Goal: Information Seeking & Learning: Find specific fact

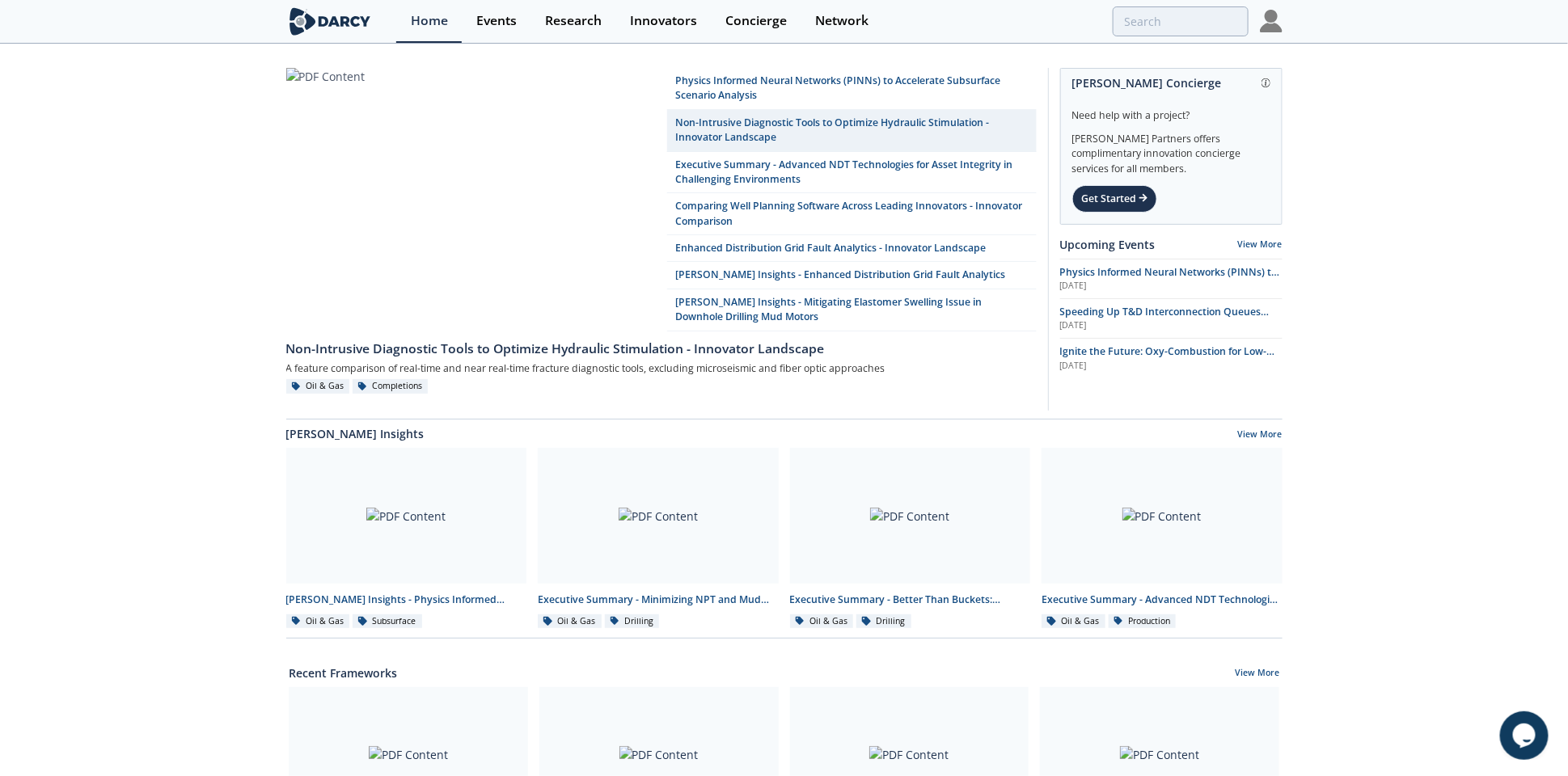
click at [1278, 18] on img at bounding box center [1271, 21] width 23 height 23
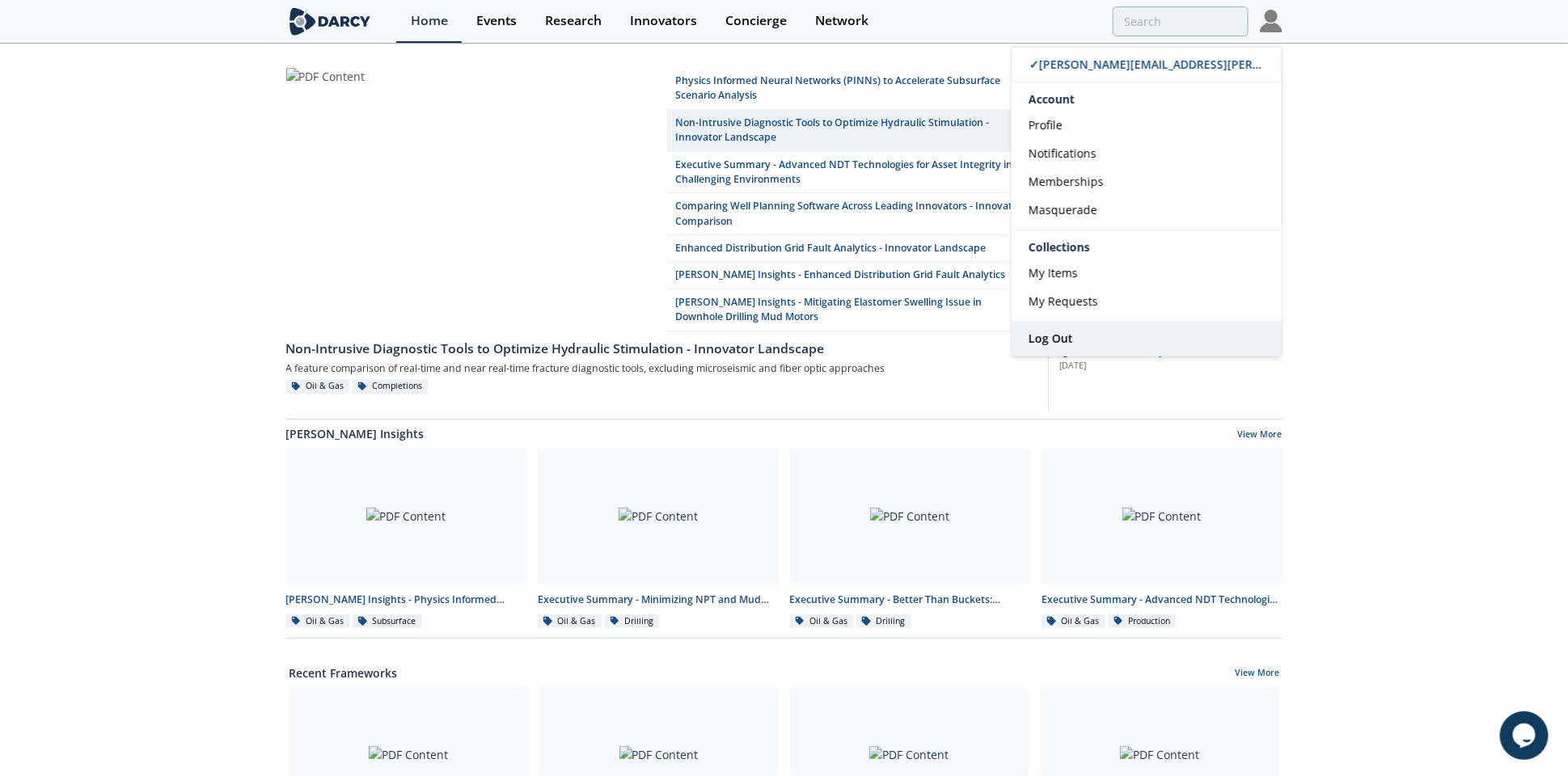
click at [1082, 337] on link "Log Out" at bounding box center [1147, 338] width 270 height 34
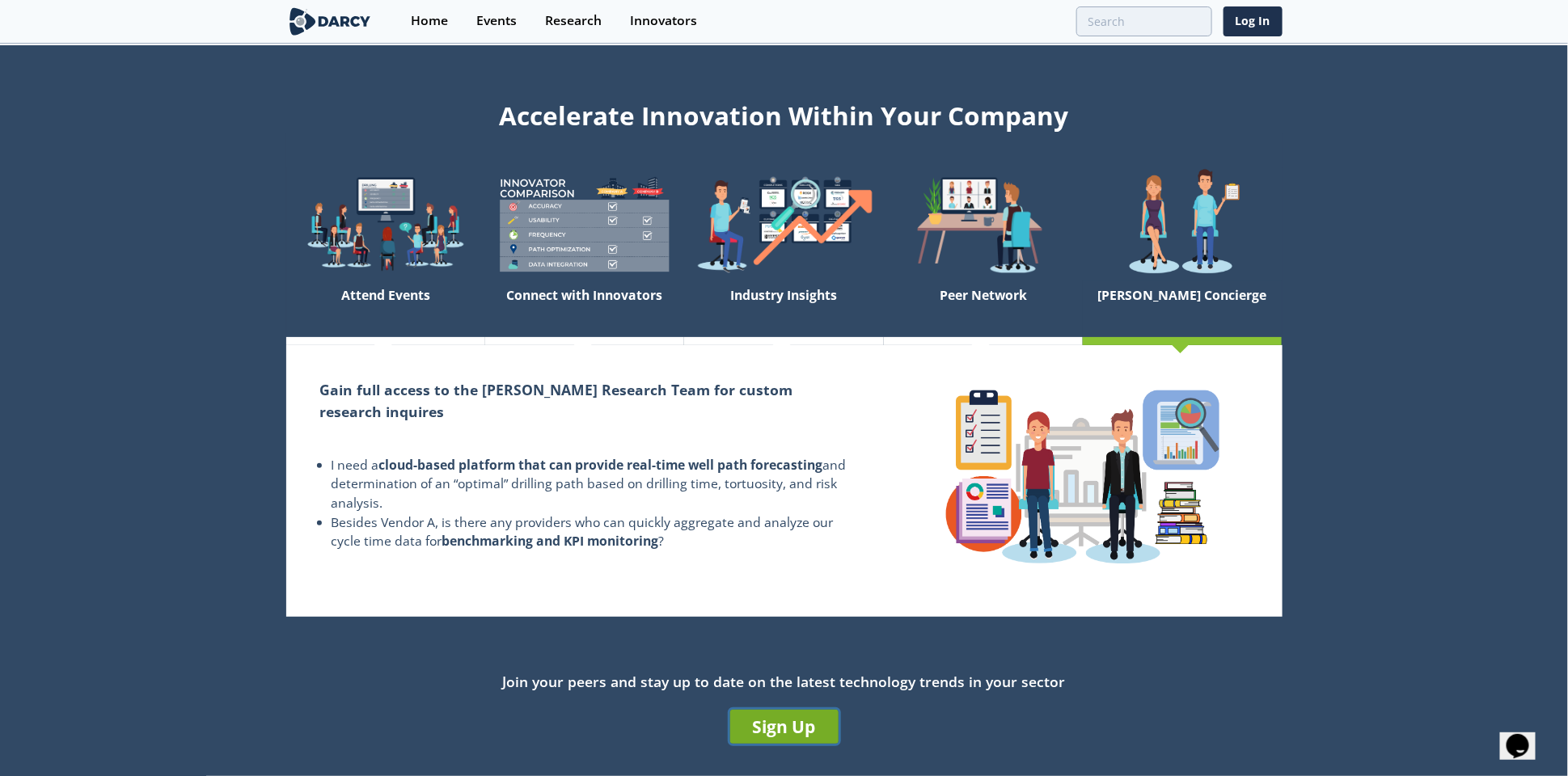
click at [770, 730] on link "Sign Up" at bounding box center [784, 726] width 109 height 34
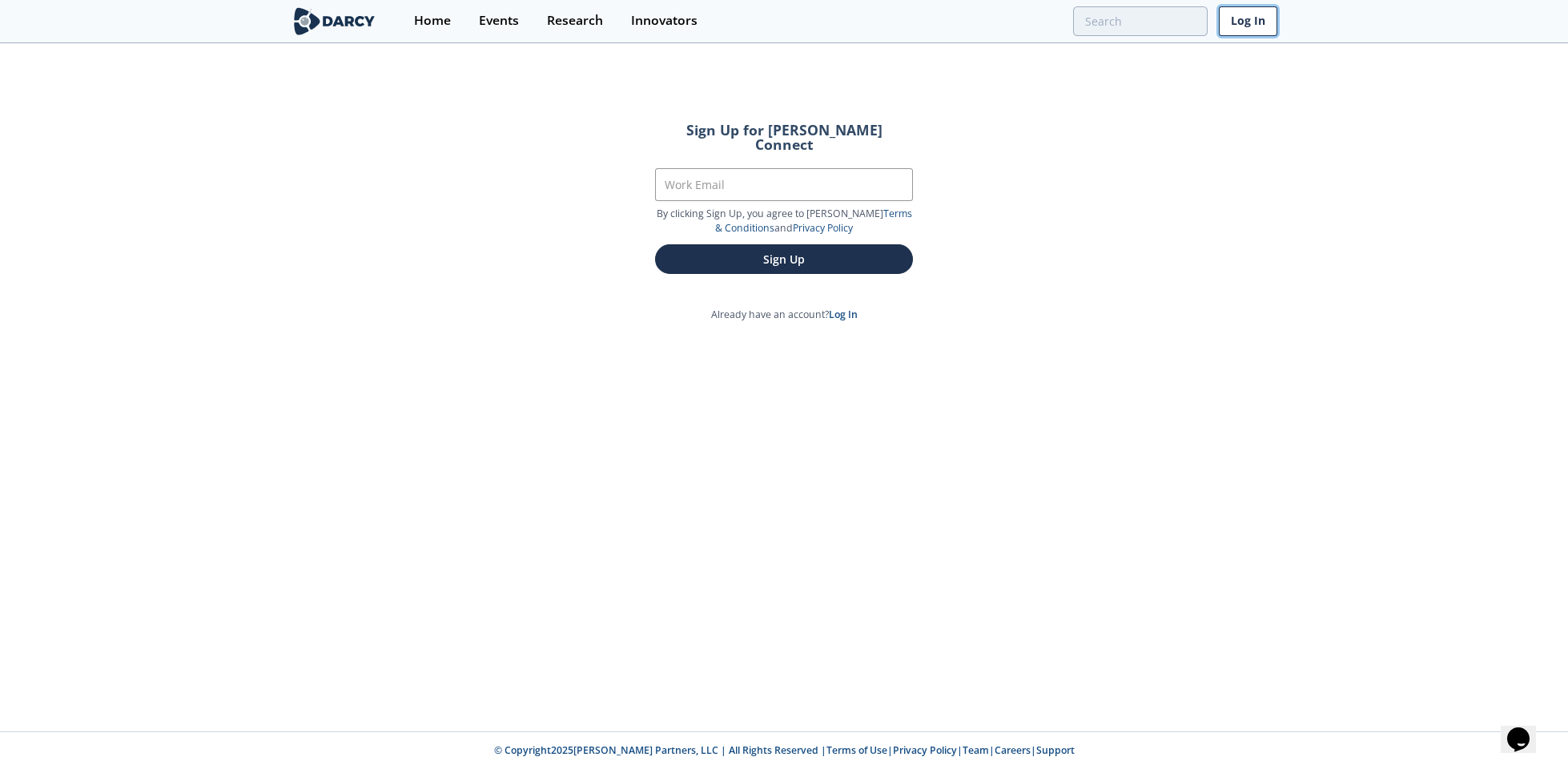
click at [1231, 22] on link "Log In" at bounding box center [1247, 21] width 58 height 30
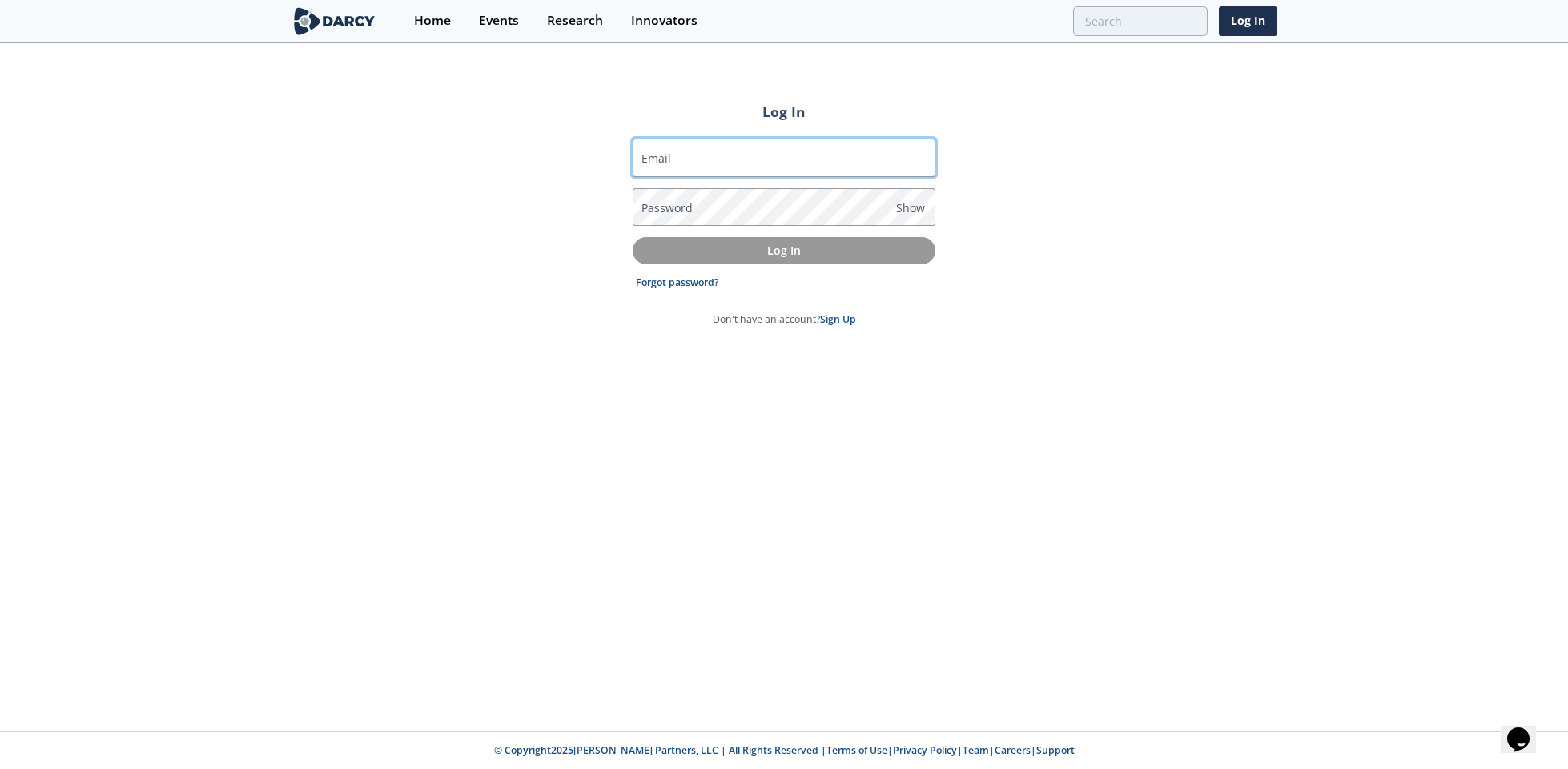
click at [677, 151] on input "Email" at bounding box center [784, 158] width 302 height 38
type input "[PERSON_NAME][EMAIL_ADDRESS][PERSON_NAME][DOMAIN_NAME]"
click at [677, 208] on label "Password" at bounding box center [667, 208] width 51 height 16
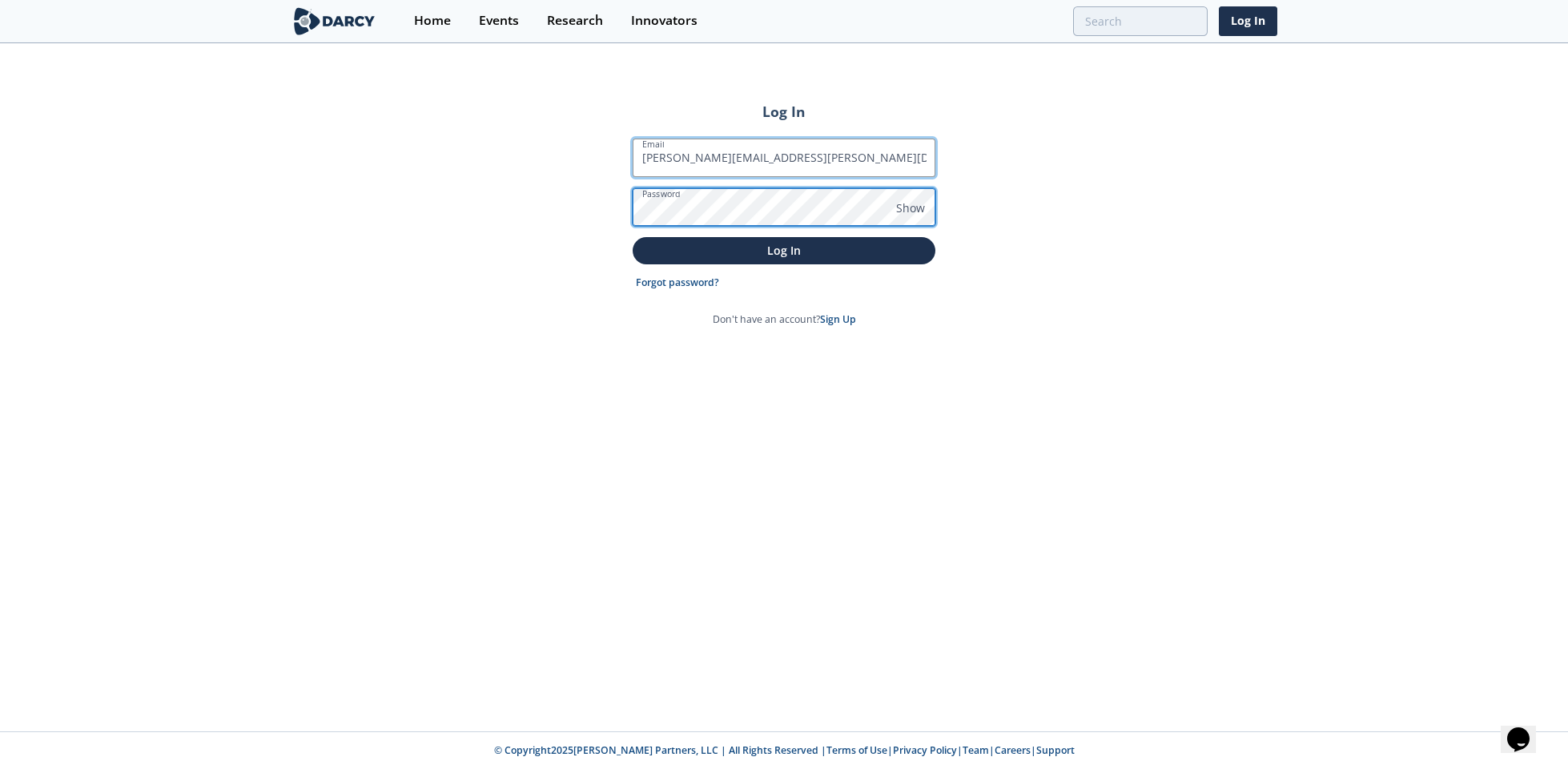
click at [633, 237] on button "Log In" at bounding box center [784, 250] width 302 height 26
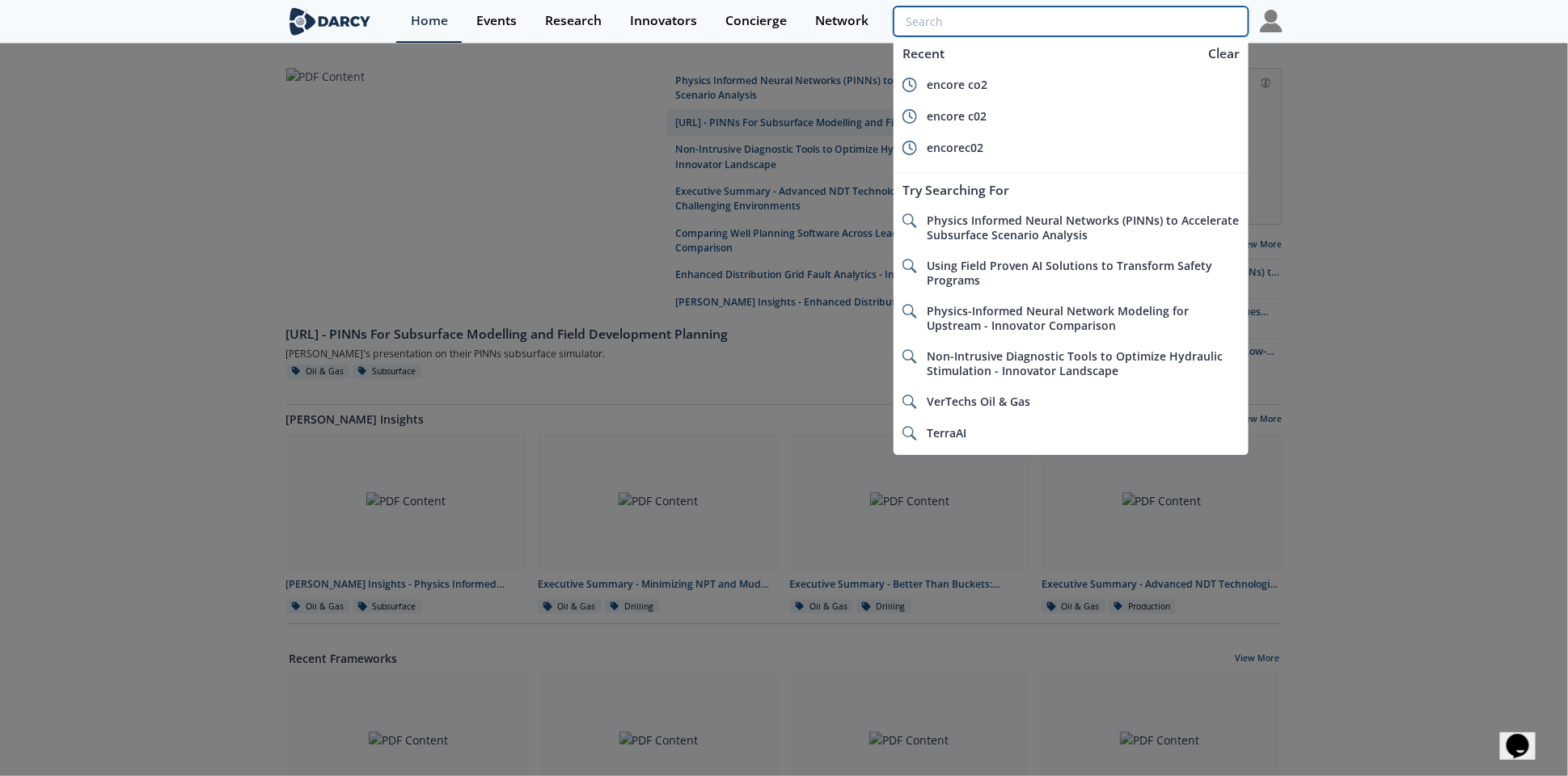
click at [1127, 17] on input "search" at bounding box center [1070, 21] width 354 height 30
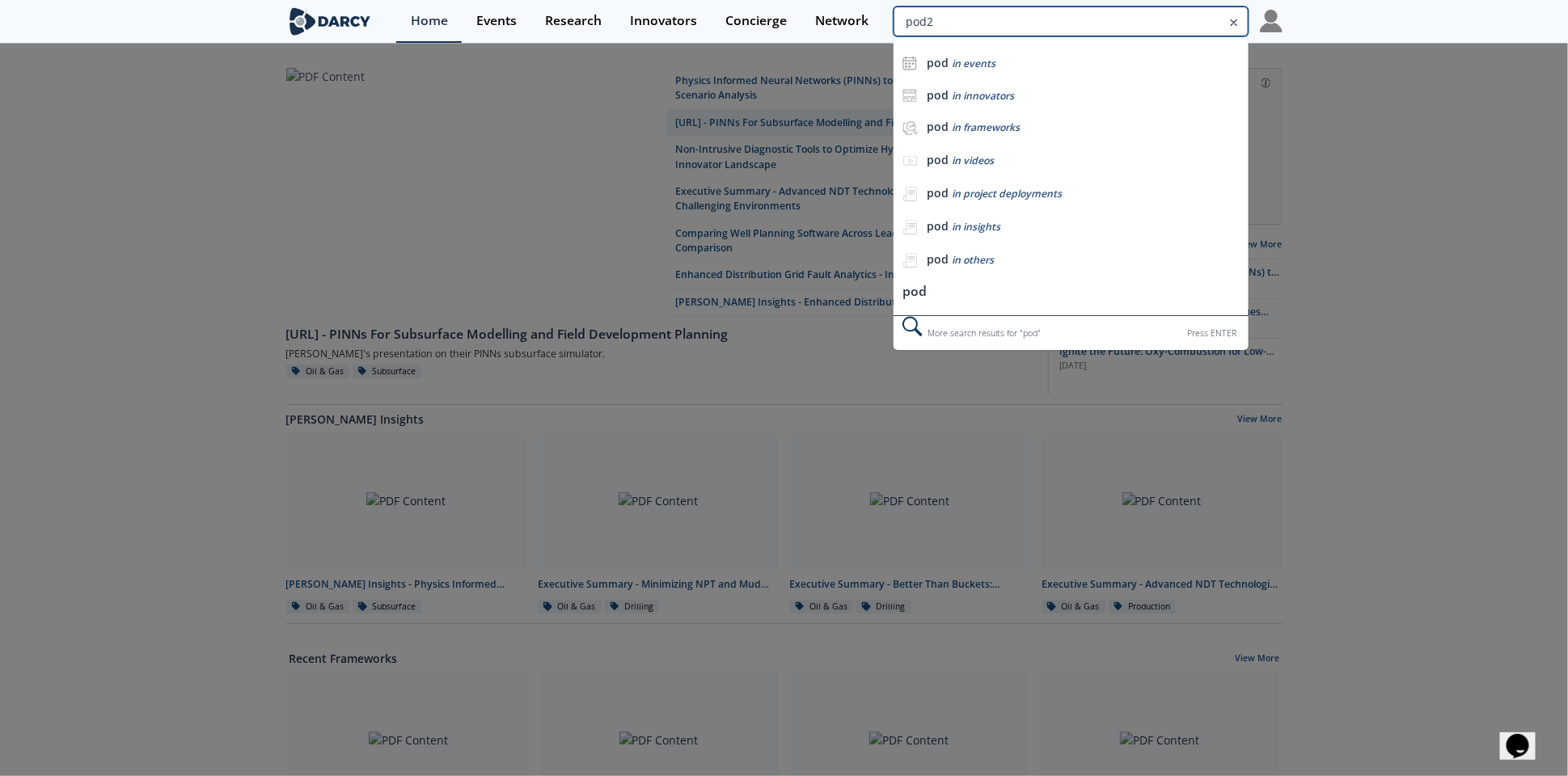
type input "pod2"
